Goal: Communication & Community: Answer question/provide support

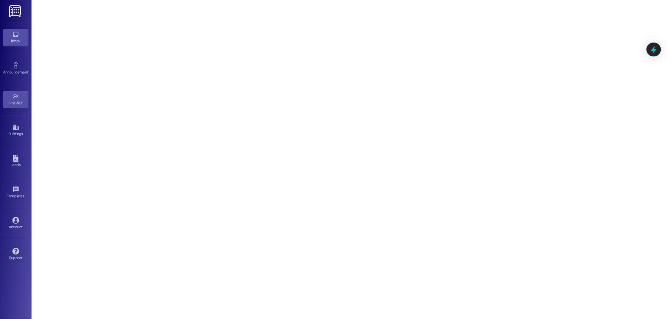
click at [14, 32] on icon at bounding box center [15, 34] width 7 height 7
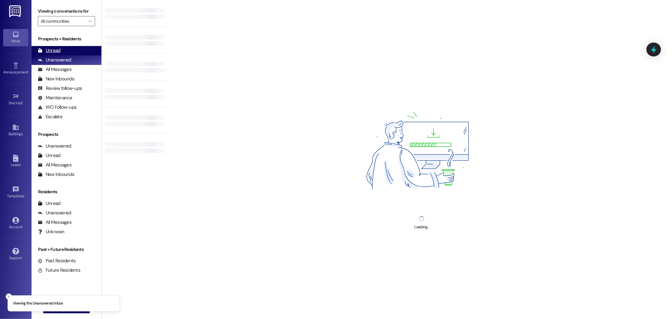
click at [71, 52] on div "Unread (0)" at bounding box center [67, 50] width 70 height 9
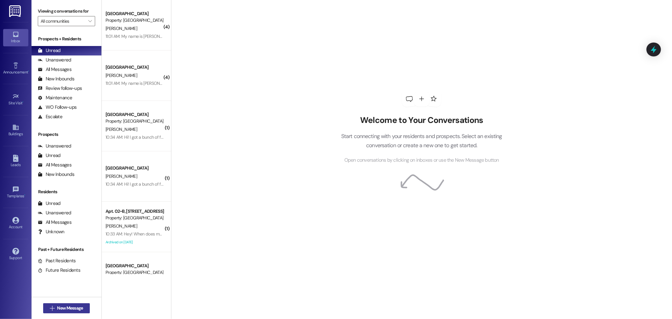
click at [78, 304] on button " New Message" at bounding box center [66, 308] width 47 height 10
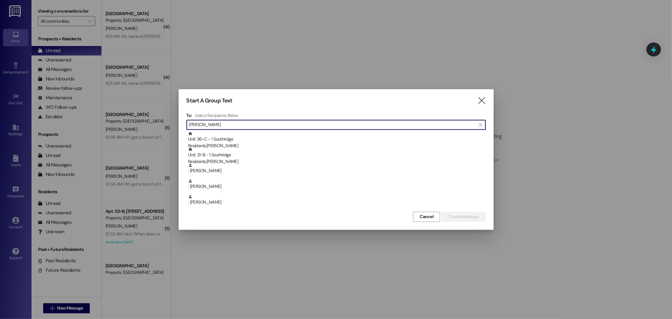
click at [295, 129] on input "Eliza" at bounding box center [332, 124] width 286 height 9
type input "Elizabeth full"
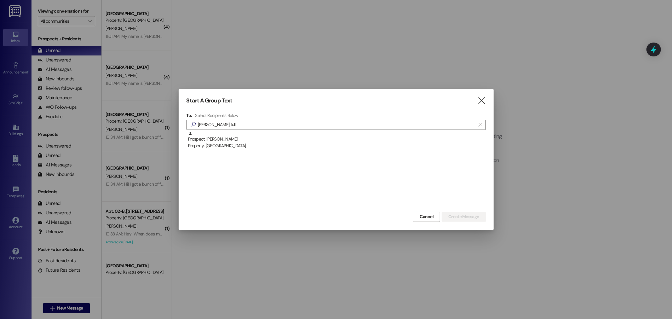
click at [294, 132] on div "Prospect: Elizabeth Fullmer Property: Southridge" at bounding box center [337, 140] width 298 height 18
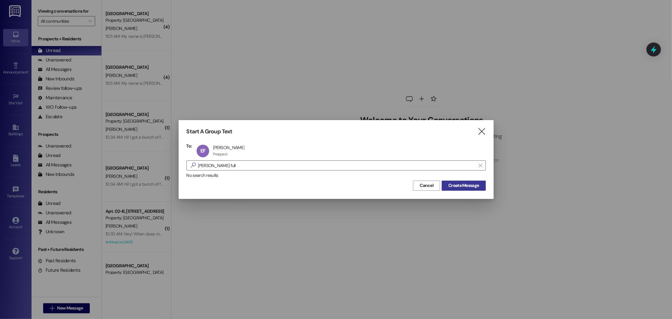
click at [476, 185] on span "Create Message" at bounding box center [463, 185] width 31 height 7
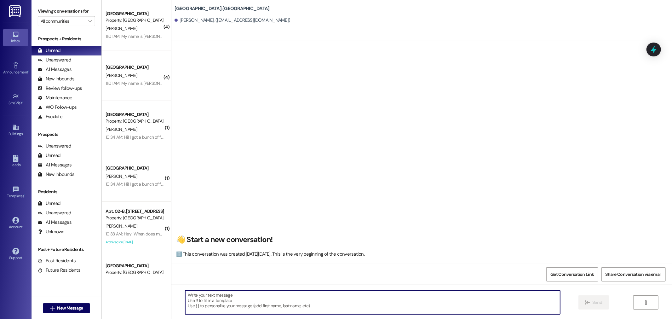
click at [389, 298] on textarea at bounding box center [372, 302] width 375 height 24
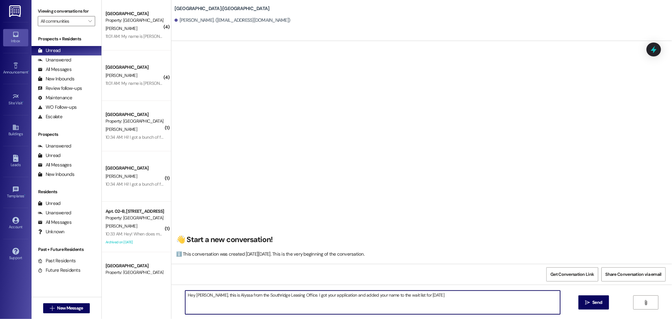
type textarea "Hey Lizzie, this is Alyssa from the Southridge Leasing Office. I got your appli…"
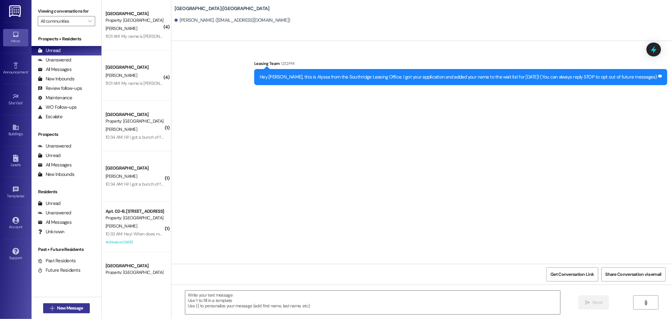
click at [67, 306] on span "New Message" at bounding box center [70, 308] width 26 height 7
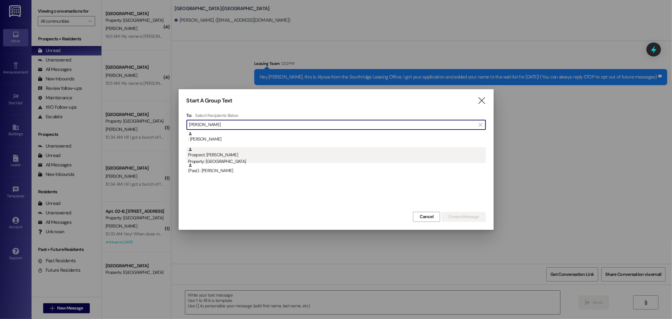
type input "Hutchin"
click at [235, 150] on div "Prospect: Katelyn Hutchings Property: Southridge" at bounding box center [337, 156] width 298 height 18
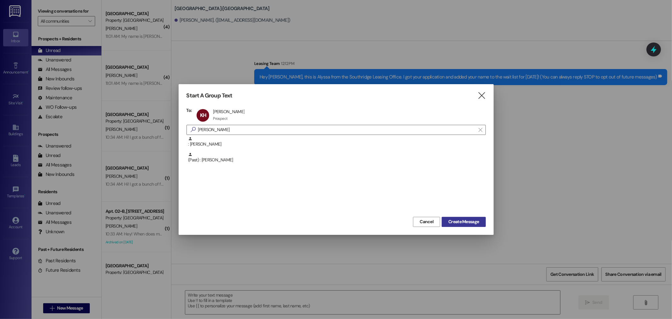
click at [465, 223] on span "Create Message" at bounding box center [463, 221] width 31 height 7
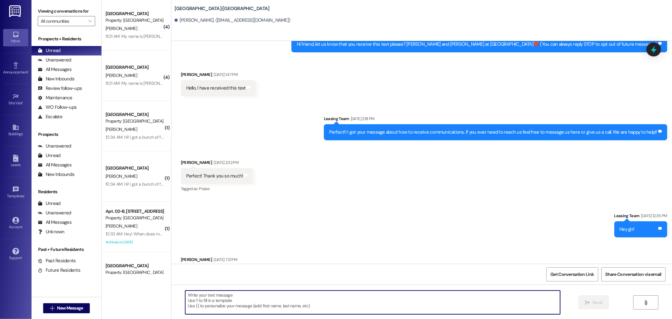
scroll to position [55, 0]
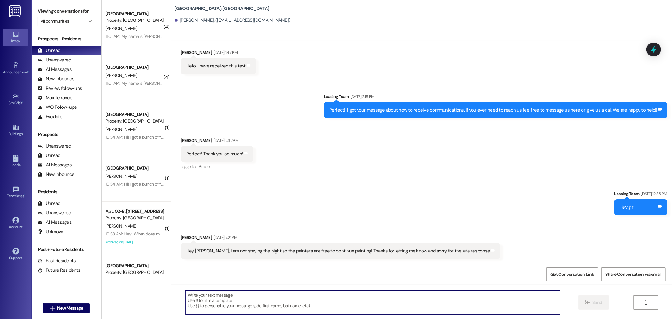
click at [399, 303] on textarea at bounding box center [372, 302] width 375 height 24
type textarea "Hey Katelyn! I saw your message about the Early Move in Fee. The"
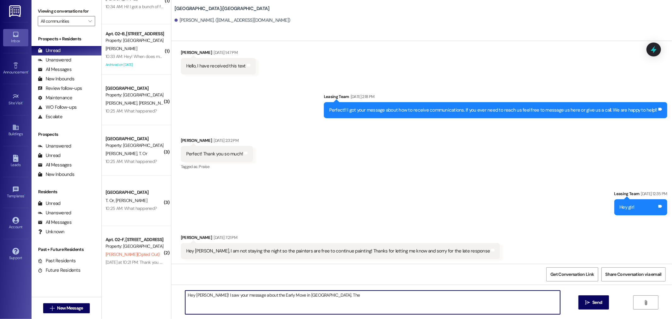
scroll to position [180, 0]
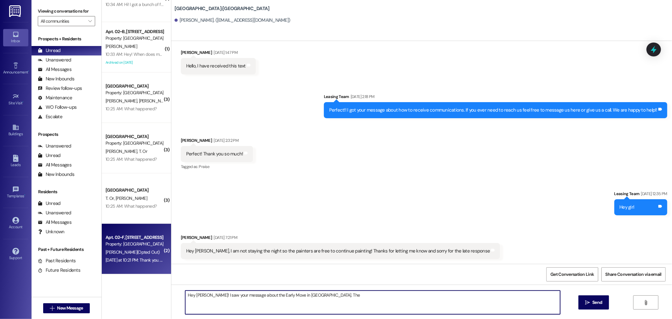
click at [117, 246] on div "Property: [GEOGRAPHIC_DATA]" at bounding box center [135, 244] width 58 height 7
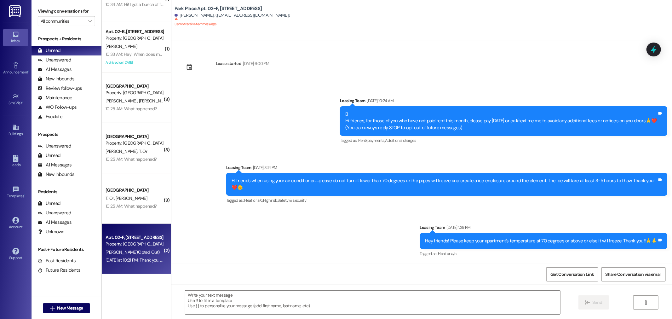
scroll to position [2617, 0]
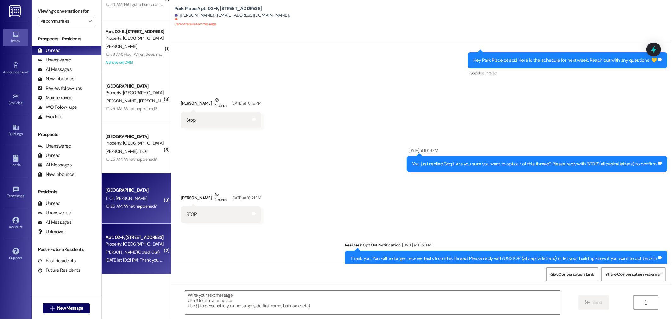
click at [119, 210] on div "Park Place Prospect T. Or A. Burton 10:25 AM: What happened? 10:25 AM: What hap…" at bounding box center [136, 198] width 69 height 50
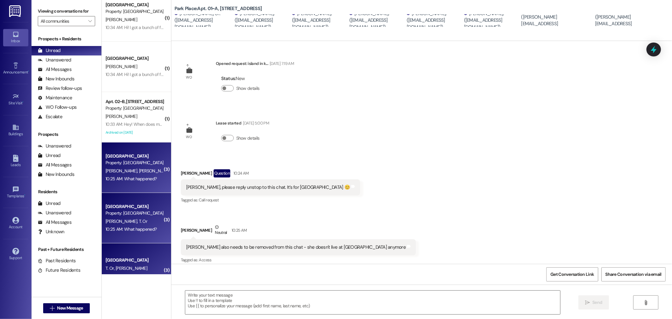
scroll to position [109, 0]
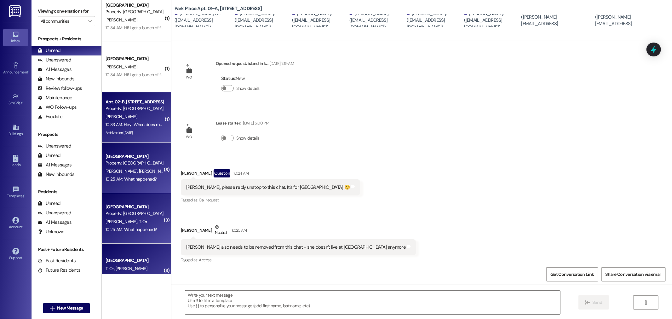
click at [135, 113] on div "K. Robinson" at bounding box center [135, 117] width 60 height 8
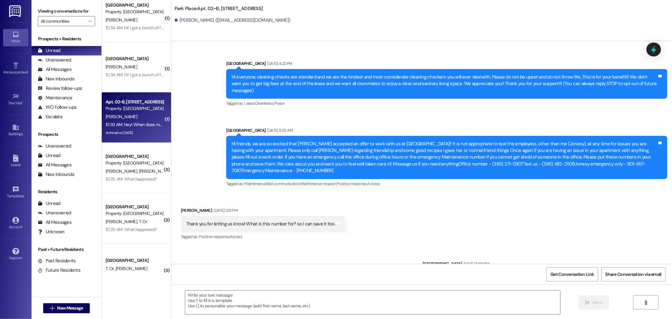
scroll to position [22087, 0]
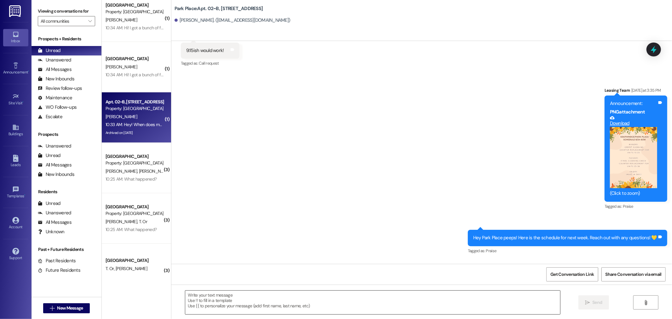
click at [309, 296] on textarea at bounding box center [372, 302] width 375 height 24
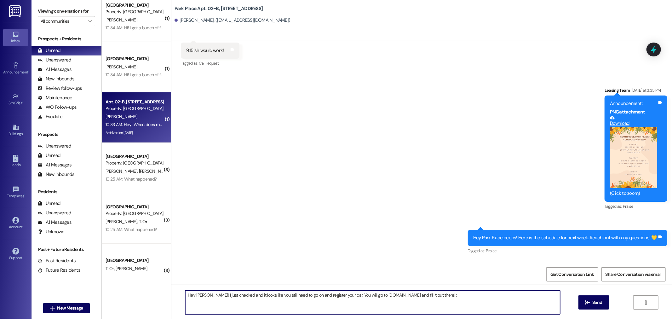
type textarea "Hey Kaitlyn! I just checked and it looks like you still need to go on and regis…"
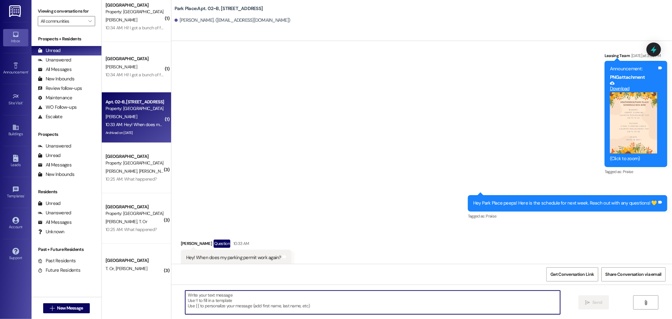
scroll to position [22122, 0]
click at [319, 300] on textarea at bounding box center [372, 302] width 375 height 24
type textarea "Please let me know if you have any questions!"
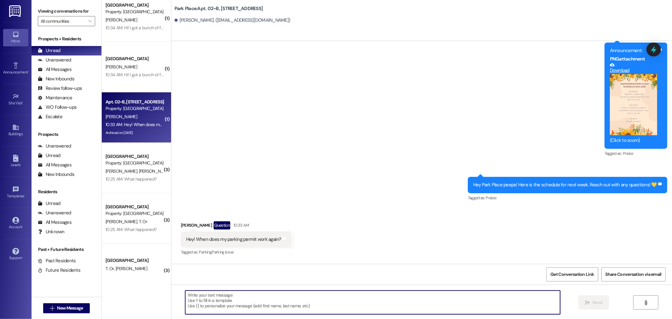
scroll to position [22175, 0]
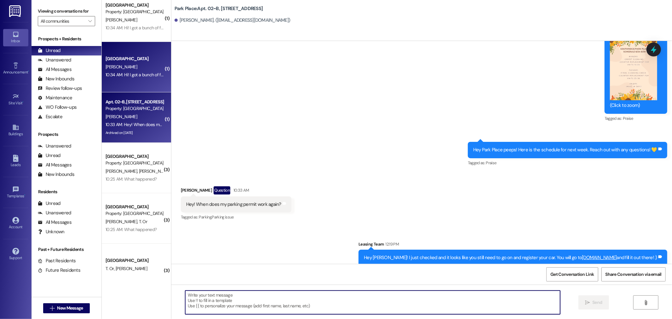
click at [142, 73] on div "10:34 AM: Hi! I got a bunch of fees added to my account and some look like they…" at bounding box center [196, 75] width 181 height 6
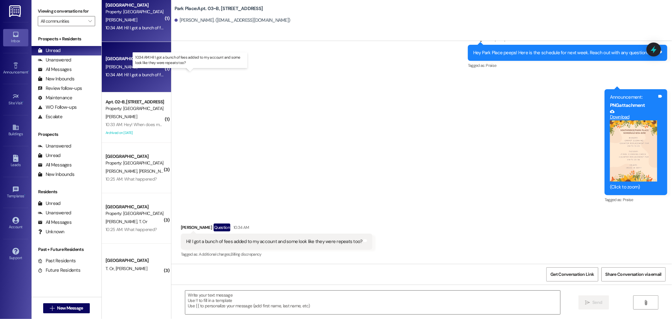
scroll to position [9939, 0]
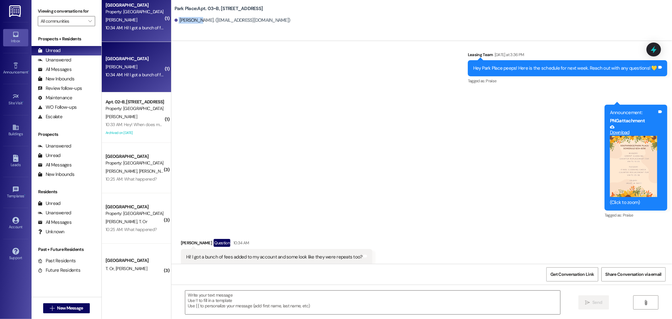
drag, startPoint x: 193, startPoint y: 18, endPoint x: 174, endPoint y: 20, distance: 19.7
click at [175, 20] on div "Jamie Frei. (jamieafrei@gmail.com)" at bounding box center [233, 20] width 116 height 7
click at [191, 21] on div "Jamie Frei. (jamieafrei@gmail.com)" at bounding box center [233, 20] width 116 height 7
drag, startPoint x: 194, startPoint y: 19, endPoint x: 174, endPoint y: 21, distance: 20.5
click at [175, 21] on div "Jamie Frei. (jamieafrei@gmail.com)" at bounding box center [233, 20] width 116 height 7
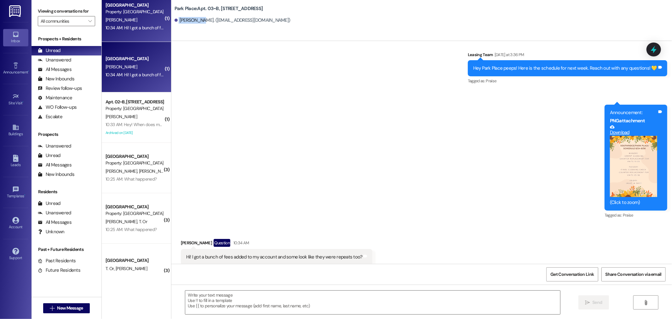
copy div "Jamie Frei"
click at [303, 307] on textarea at bounding box center [372, 302] width 375 height 24
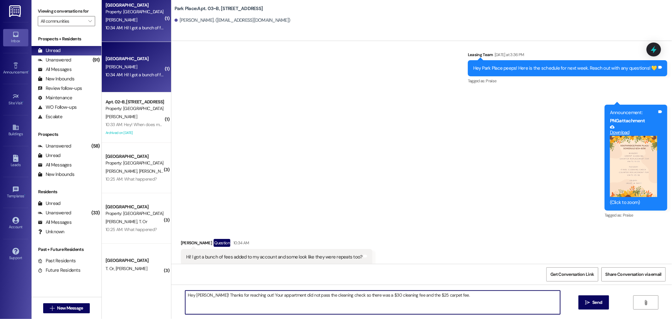
click at [263, 296] on textarea "Hey Jamie! Thanks for reaching out! Your appartment did not pass the cleaning c…" at bounding box center [372, 302] width 375 height 24
type textarea "Hey Jamie! Thanks for reaching out! Your apartment did not pass the cleaning ch…"
click at [596, 302] on span "Send" at bounding box center [597, 302] width 10 height 7
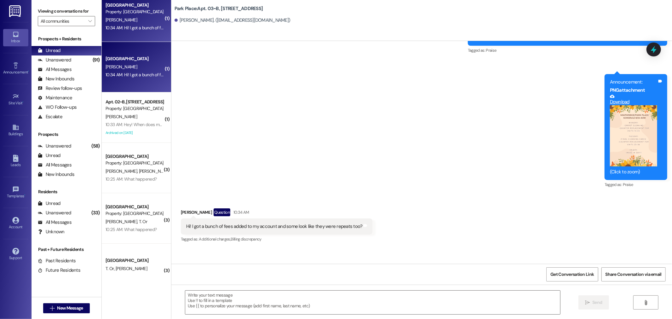
scroll to position [9983, 0]
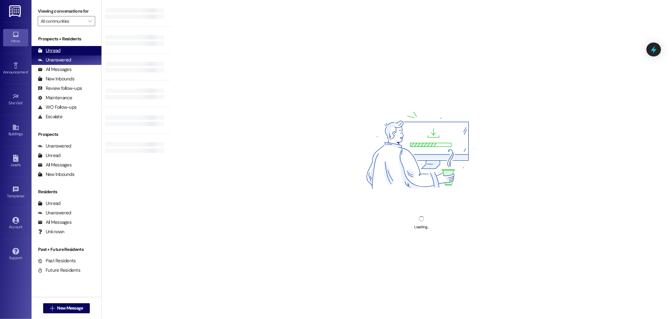
click at [67, 49] on div "Unread (0)" at bounding box center [67, 50] width 70 height 9
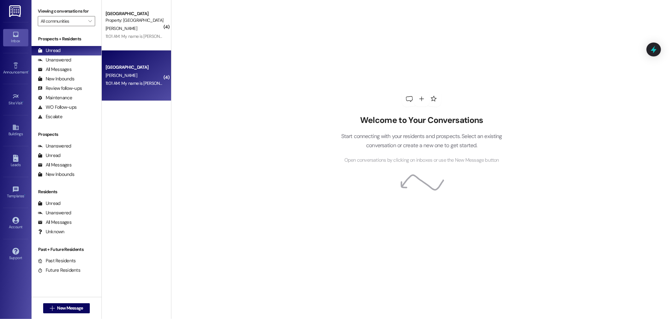
click at [128, 75] on div "[PERSON_NAME]" at bounding box center [135, 76] width 60 height 8
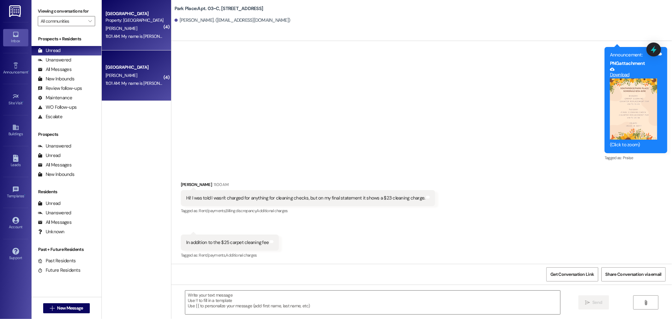
scroll to position [9183, 0]
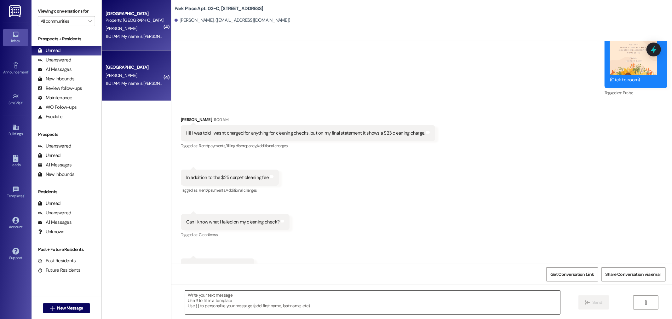
click at [311, 295] on textarea at bounding box center [372, 302] width 375 height 24
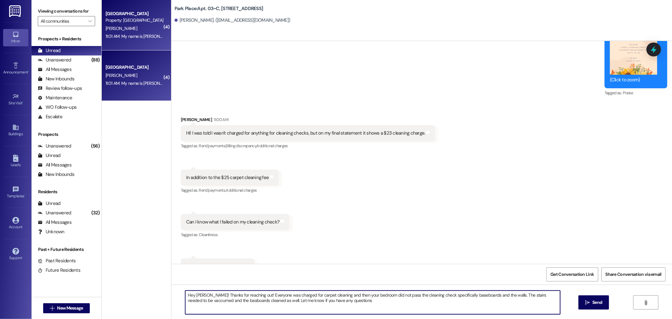
type textarea "Hey Brynne! Thanks for reaching out! Everyone was charged for carpet cleaning a…"
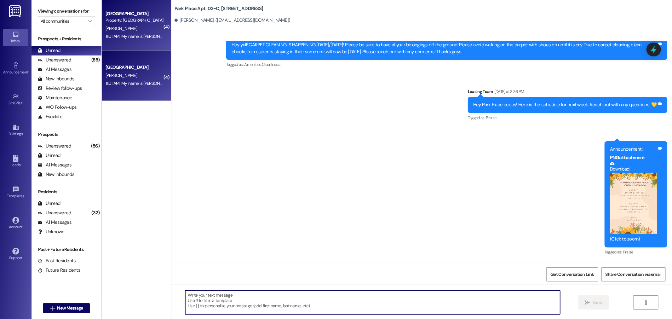
scroll to position [9233, 0]
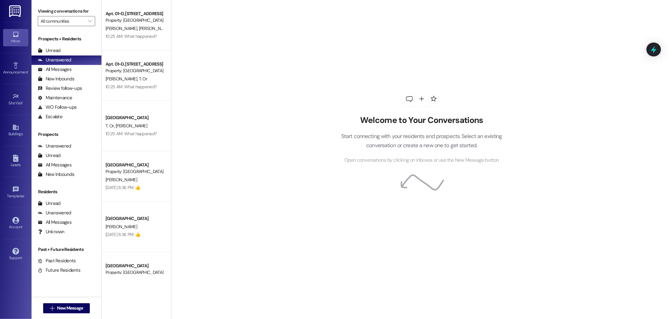
click at [59, 45] on div "Prospects + Residents Unread (0) Unread: Any message you haven't read yet will …" at bounding box center [67, 79] width 70 height 86
click at [78, 45] on div "Prospects + Residents Unread (0) Unread: Any message you haven't read yet will …" at bounding box center [67, 79] width 70 height 86
click at [78, 49] on div "Unread (0)" at bounding box center [67, 50] width 70 height 9
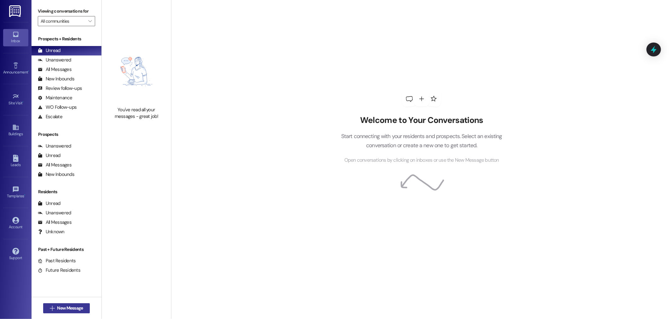
drag, startPoint x: 57, startPoint y: 301, endPoint x: 64, endPoint y: 307, distance: 8.5
click at [60, 304] on div " New Message" at bounding box center [66, 308] width 47 height 16
click at [64, 307] on span "New Message" at bounding box center [70, 308] width 26 height 7
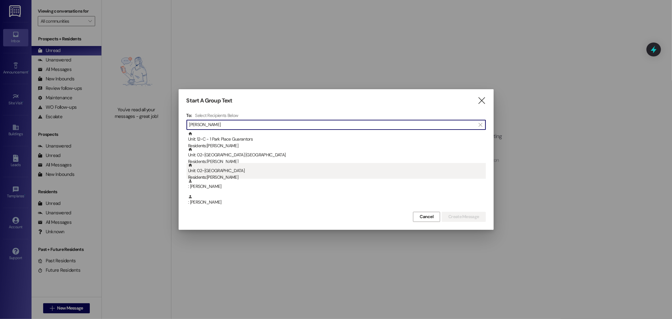
type input "robin"
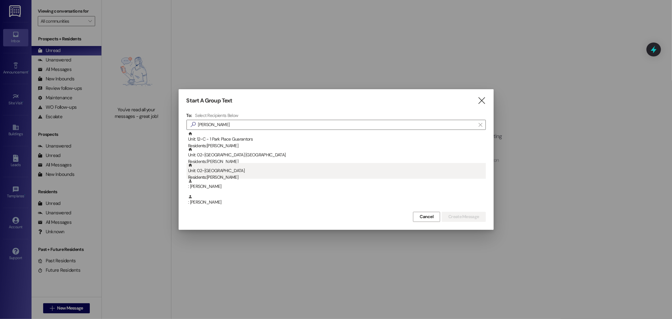
click at [221, 166] on div "Unit: 02~B - 1 Park Place Residents: Kaitlyn Robinson" at bounding box center [337, 172] width 298 height 18
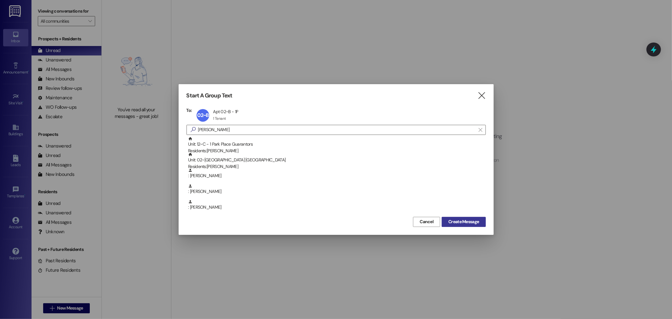
click at [466, 225] on button "Create Message" at bounding box center [464, 222] width 44 height 10
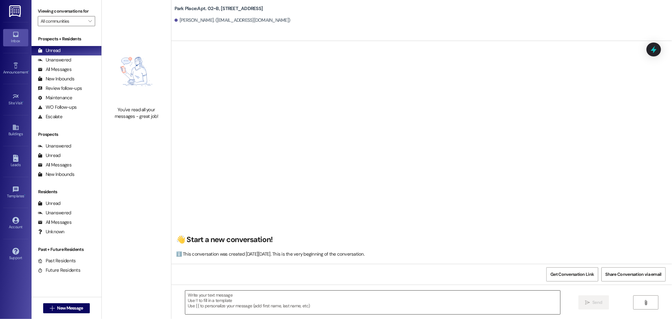
click at [389, 302] on textarea at bounding box center [372, 302] width 375 height 24
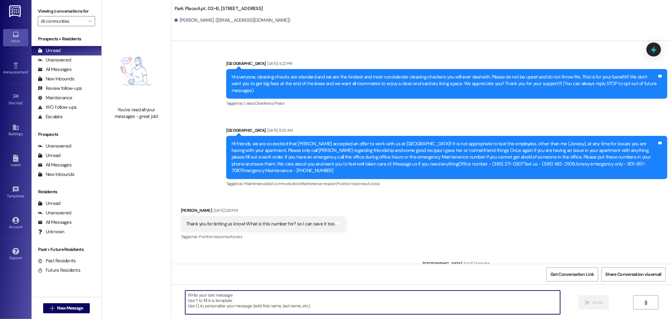
scroll to position [22176, 0]
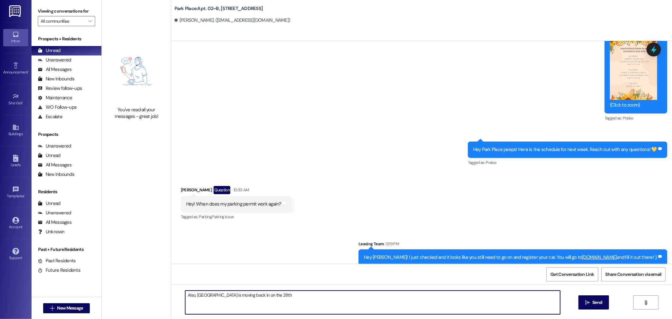
click at [192, 298] on textarea "Also, Brooklyn is moving back in on the 28th" at bounding box center [372, 302] width 375 height 24
click at [320, 299] on textarea "Also, just a heads up Brooklyn is moving back in on the 28th" at bounding box center [372, 302] width 375 height 24
type textarea "Also, just a heads up Brooklyn is moving back in on the 28th."
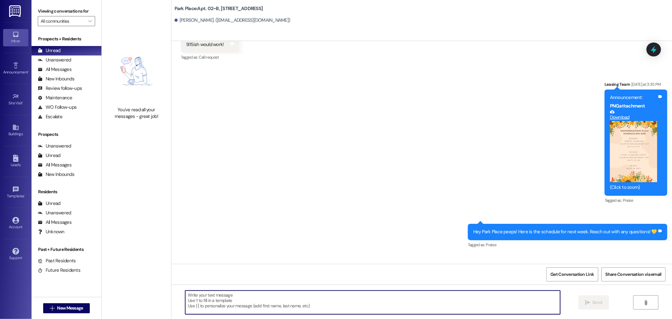
scroll to position [22087, 0]
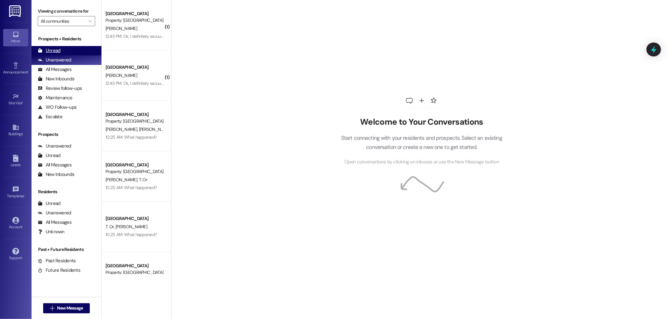
click at [70, 49] on div "Unread (0)" at bounding box center [67, 50] width 70 height 9
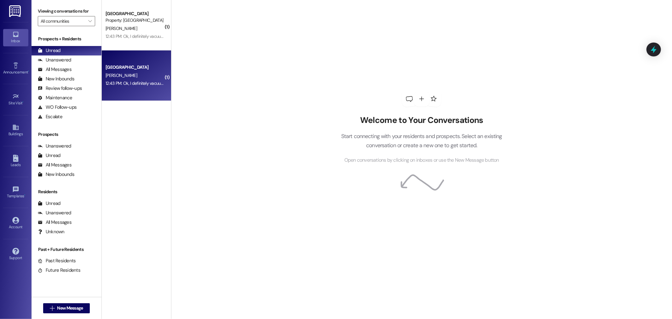
click at [141, 74] on div "[PERSON_NAME]" at bounding box center [135, 76] width 60 height 8
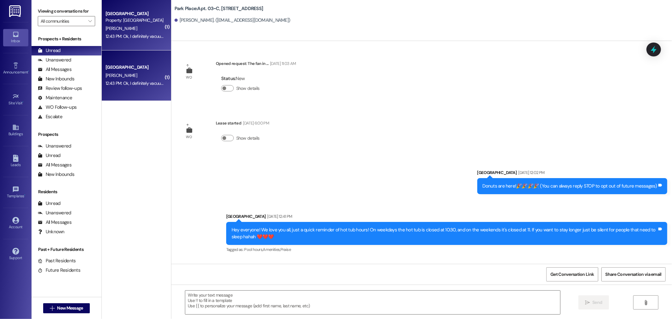
scroll to position [9287, 0]
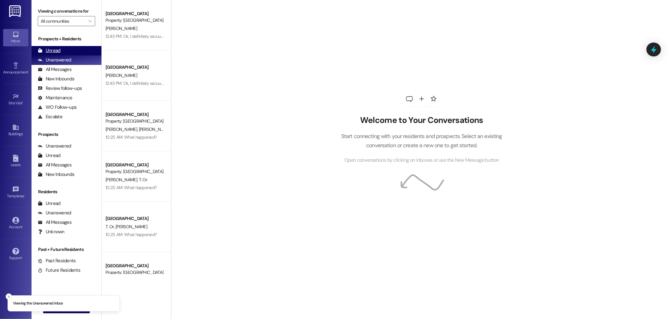
click at [92, 47] on div "Unread (0)" at bounding box center [67, 50] width 70 height 9
